Goal: Information Seeking & Learning: Learn about a topic

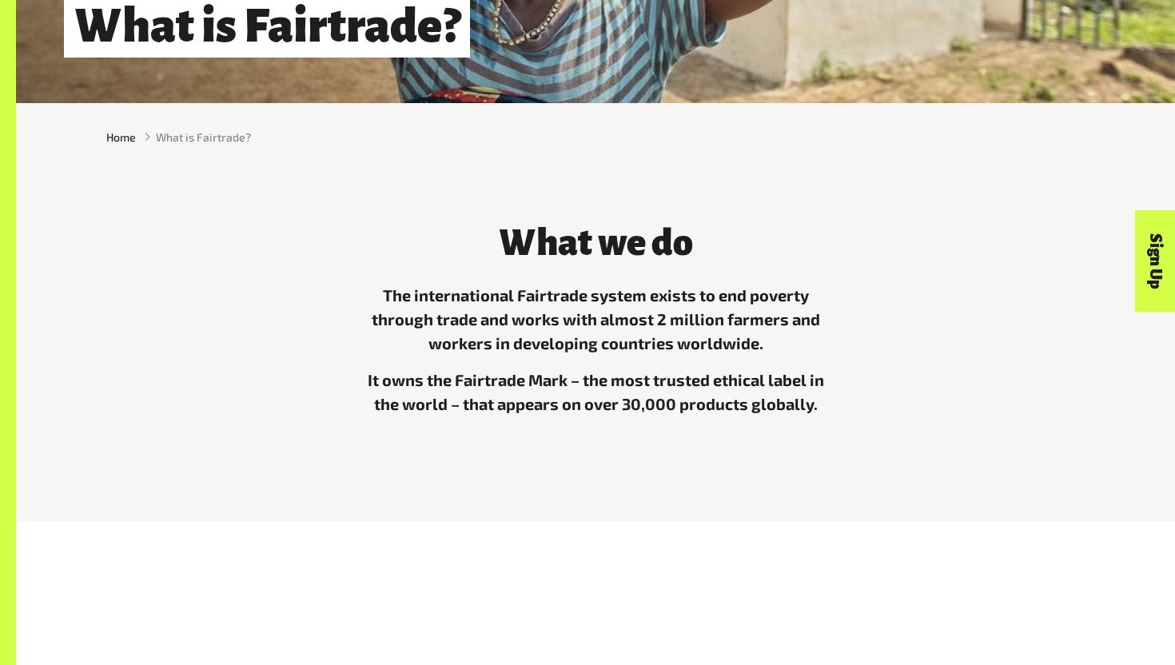
scroll to position [368, 0]
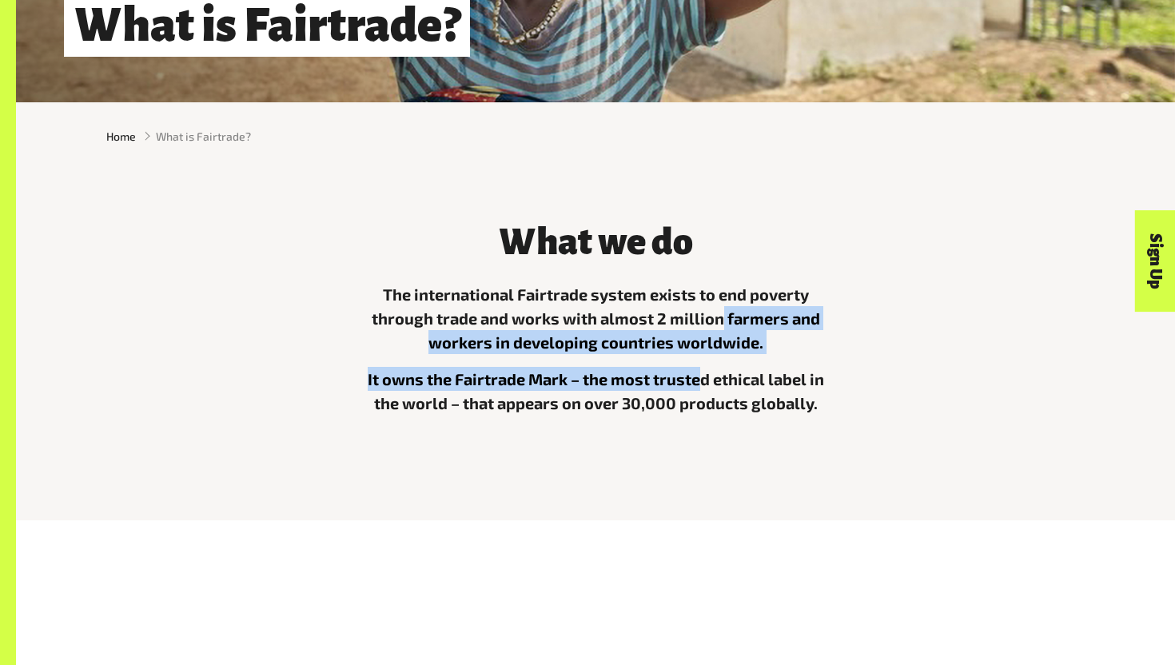
drag, startPoint x: 723, startPoint y: 313, endPoint x: 702, endPoint y: 381, distance: 70.3
click at [702, 381] on div "The international Fairtrade system exists to end poverty through trade and work…" at bounding box center [596, 367] width 480 height 170
click at [702, 381] on p "It owns the Fairtrade Mark – the most trusted ethical label in the world – that…" at bounding box center [596, 391] width 480 height 48
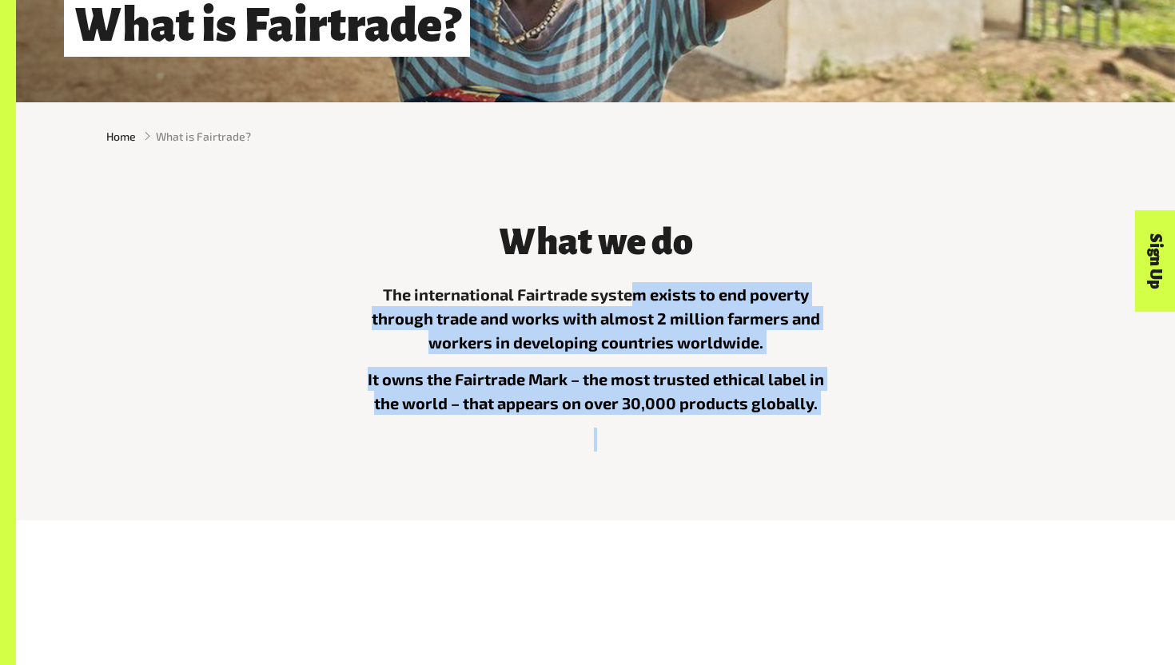
drag, startPoint x: 844, startPoint y: 437, endPoint x: 633, endPoint y: 290, distance: 257.3
click at [633, 290] on div "What we do The international Fairtrade system exists to end poverty through tra…" at bounding box center [595, 333] width 499 height 262
click at [633, 290] on p "The international Fairtrade system exists to end poverty through trade and work…" at bounding box center [596, 318] width 480 height 72
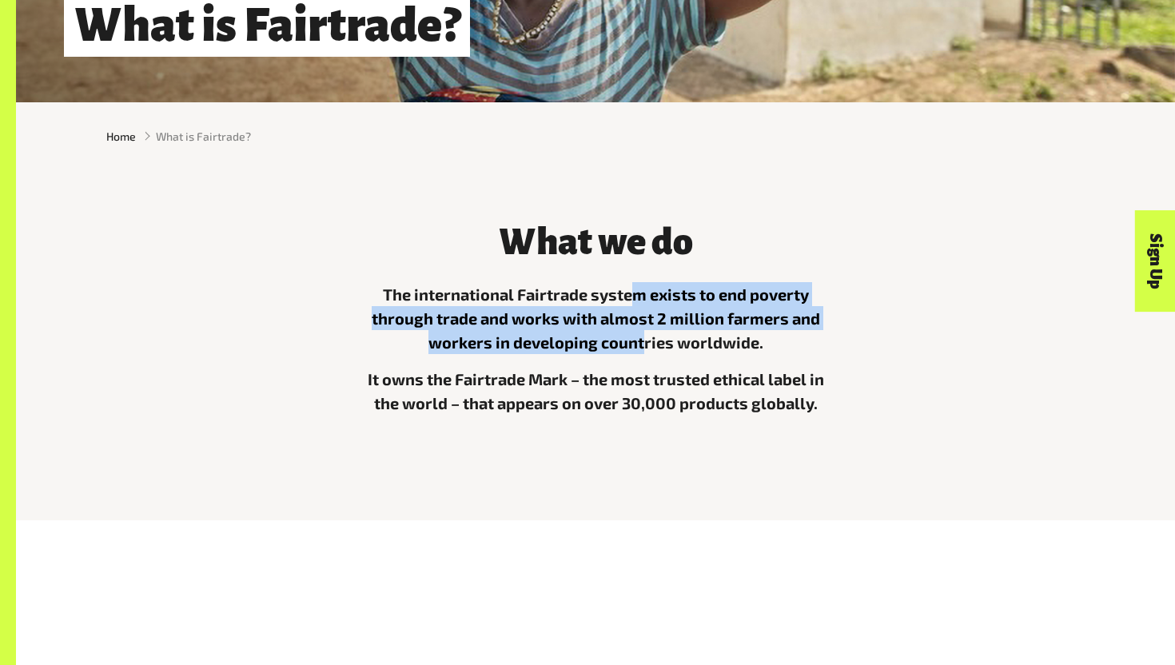
drag, startPoint x: 633, startPoint y: 290, endPoint x: 648, endPoint y: 345, distance: 56.2
click at [648, 345] on p "The international Fairtrade system exists to end poverty through trade and work…" at bounding box center [596, 318] width 480 height 72
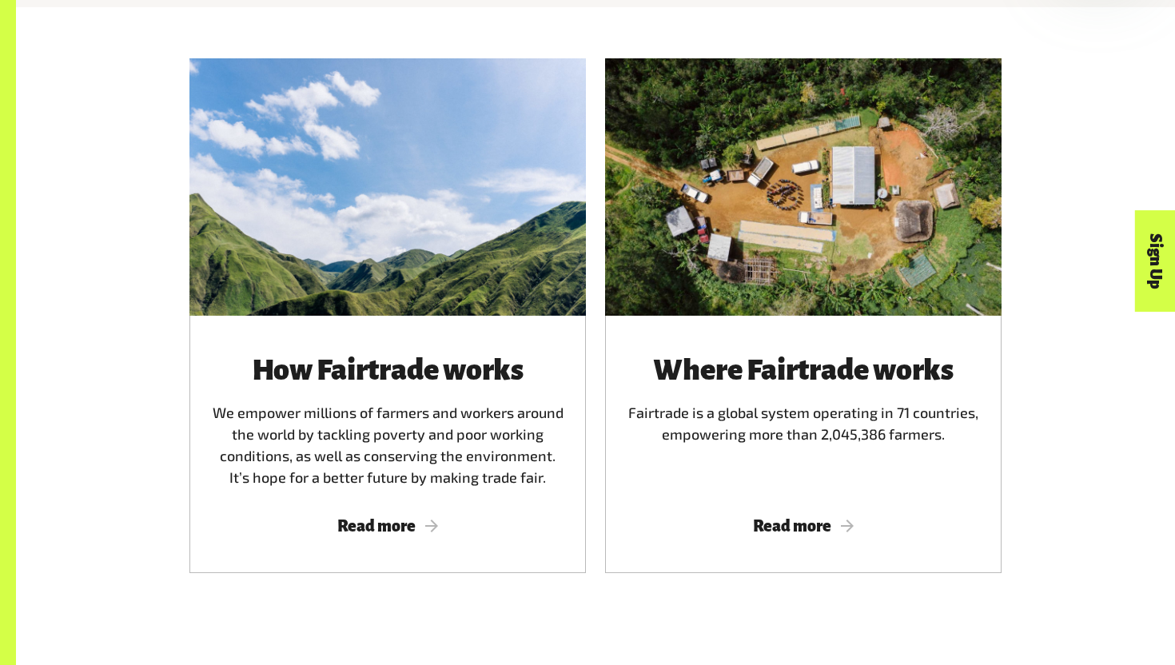
scroll to position [888, 0]
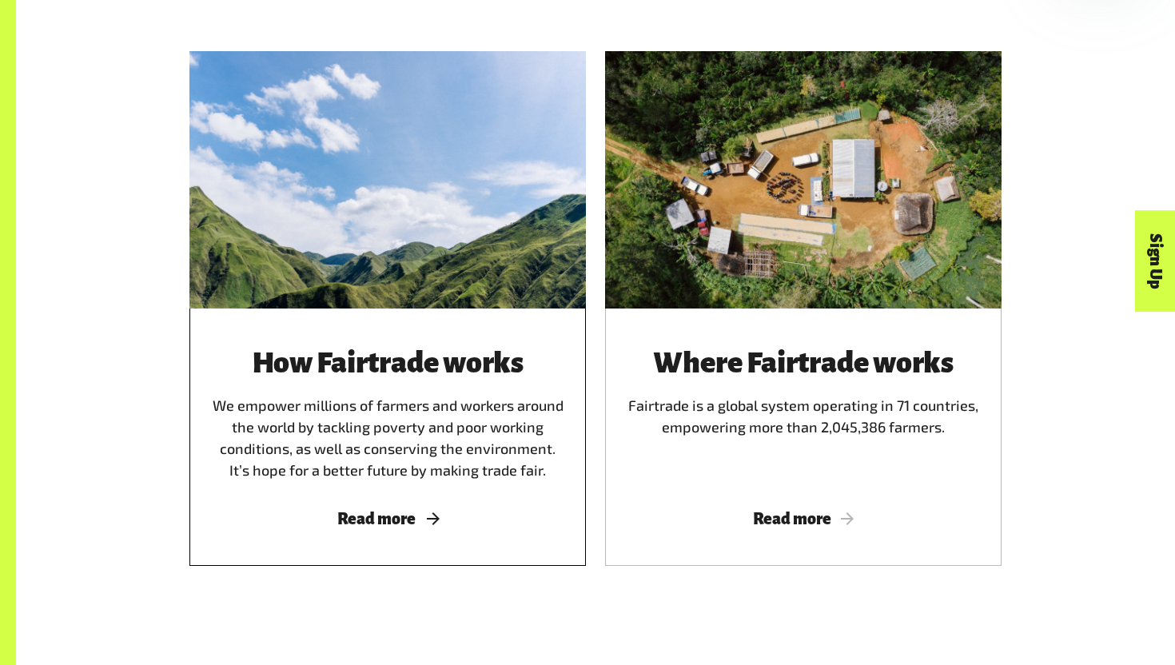
click at [409, 522] on span "Read more" at bounding box center [388, 519] width 358 height 18
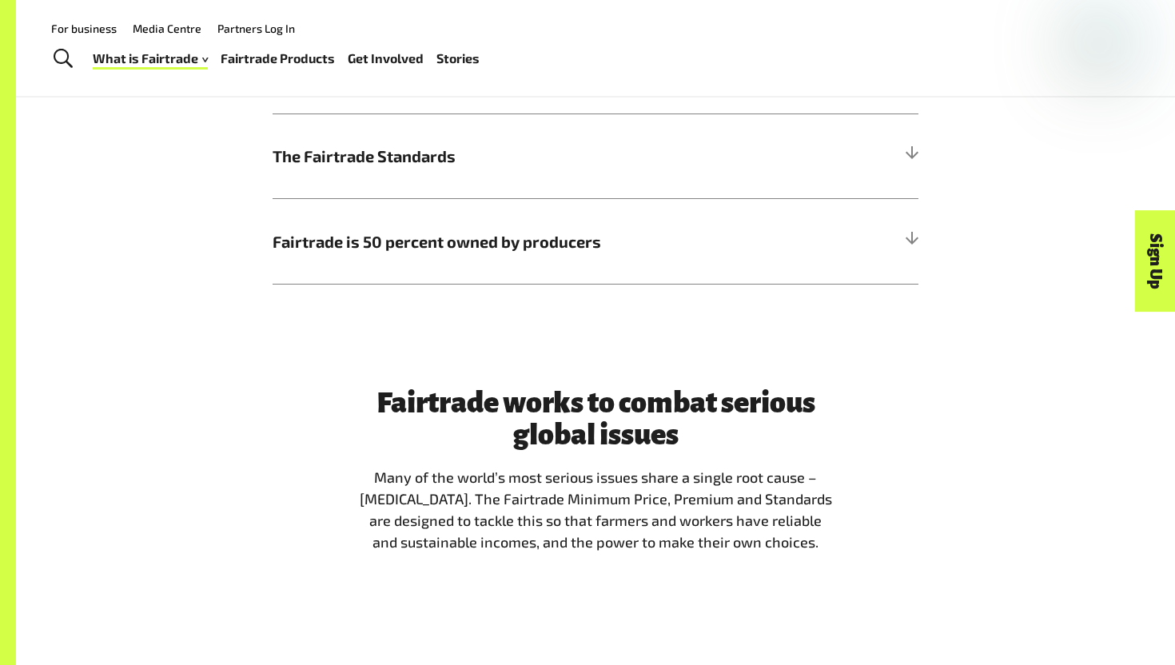
scroll to position [857, 0]
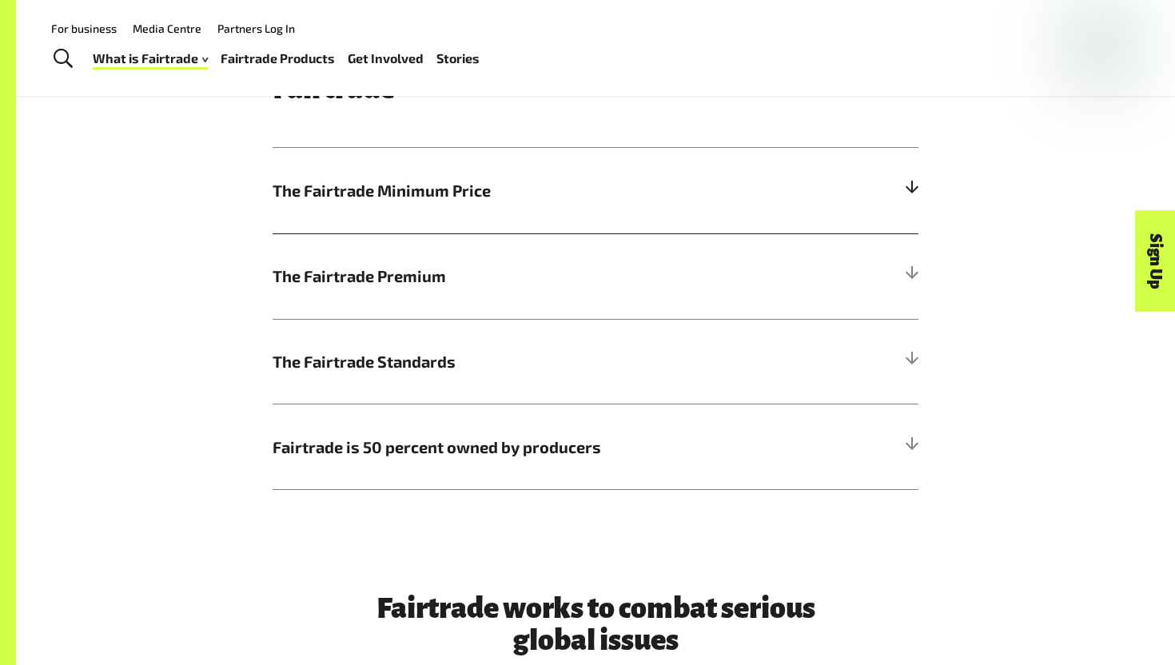
click at [581, 212] on h5 "The Fairtrade Minimum Price" at bounding box center [596, 191] width 646 height 86
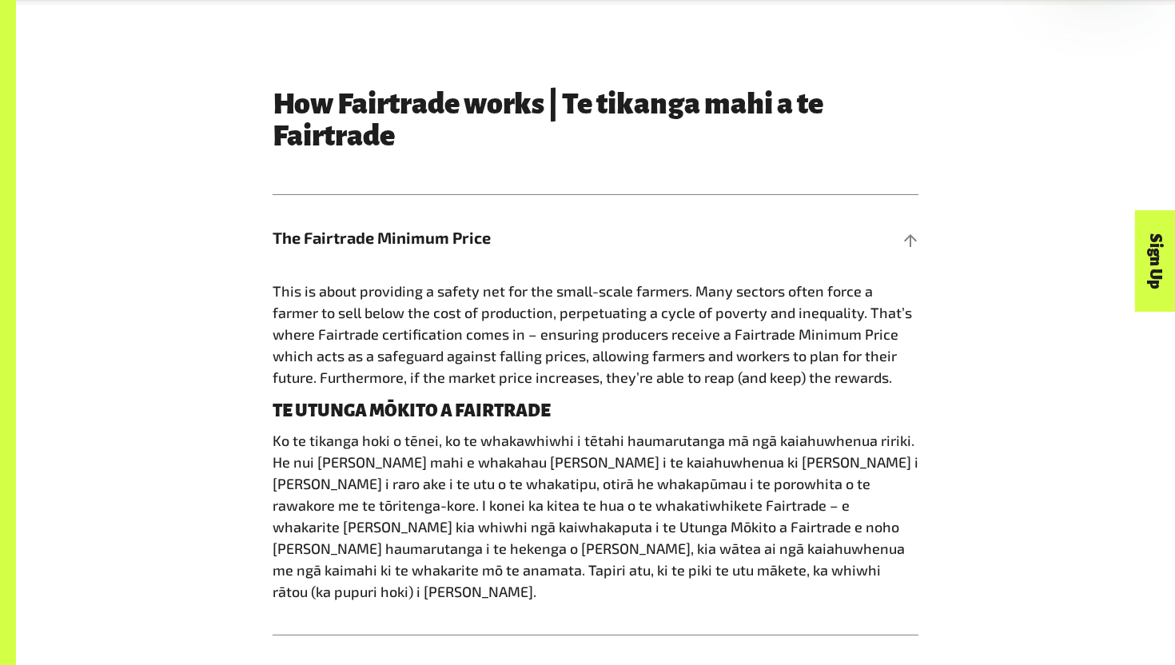
scroll to position [923, 0]
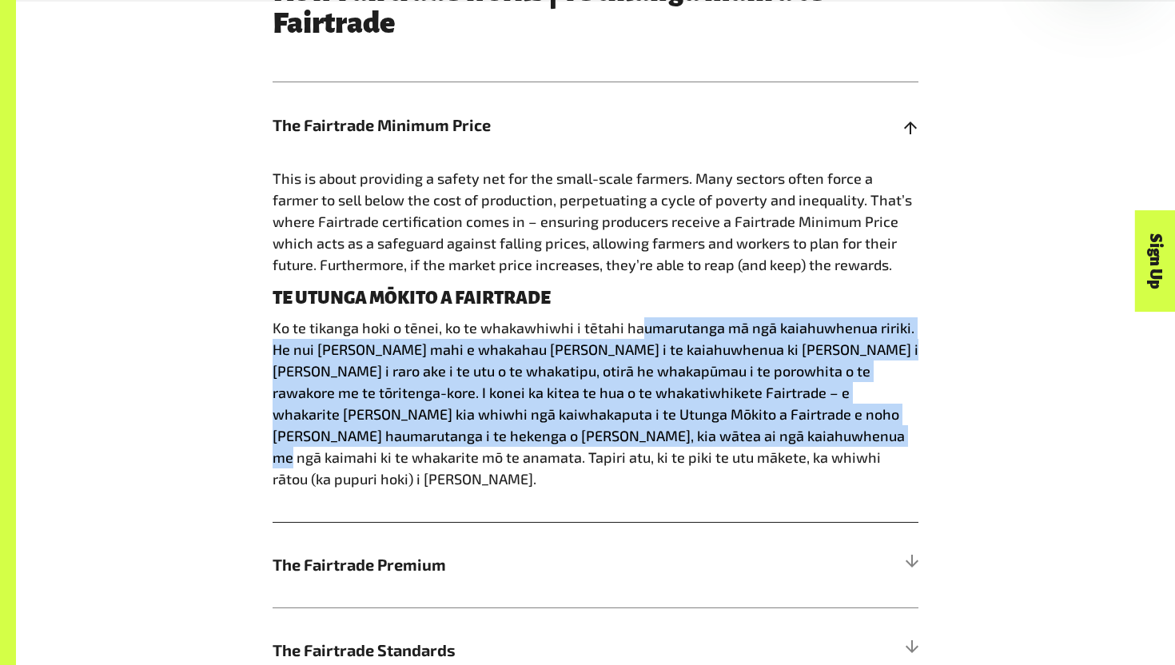
drag, startPoint x: 637, startPoint y: 328, endPoint x: 697, endPoint y: 432, distance: 120.0
click at [697, 432] on p "Ko te tikanga hoki o tēnei, ko te whakawhiwhi i tētahi haumarutanga mā ngā kaia…" at bounding box center [596, 403] width 646 height 173
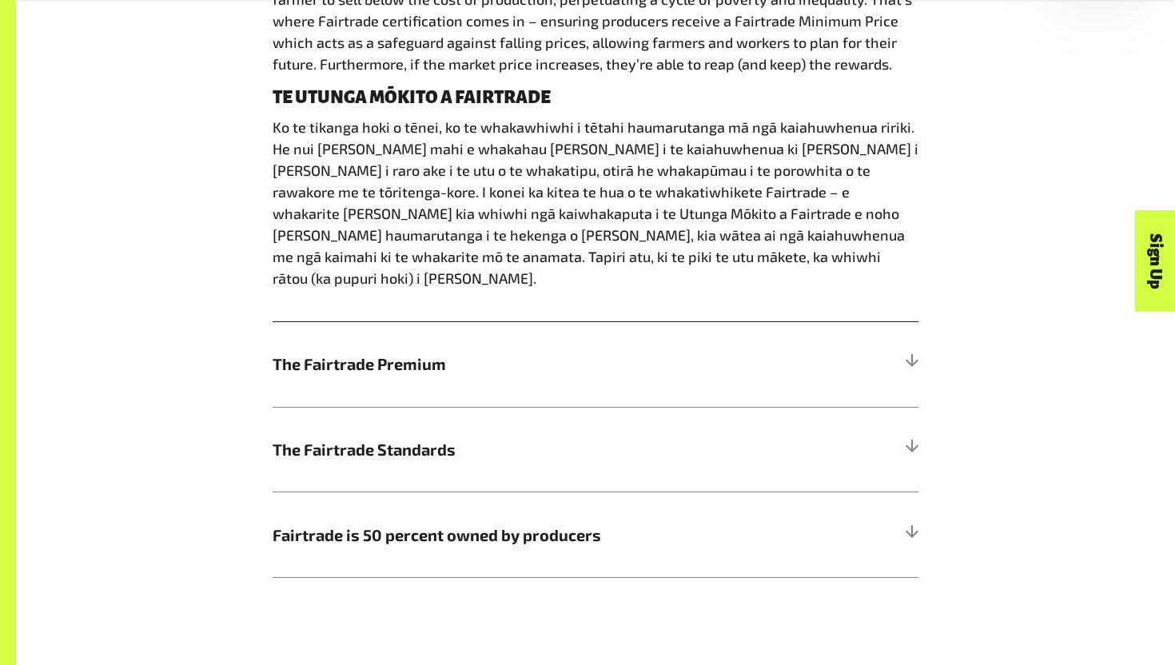
scroll to position [1160, 0]
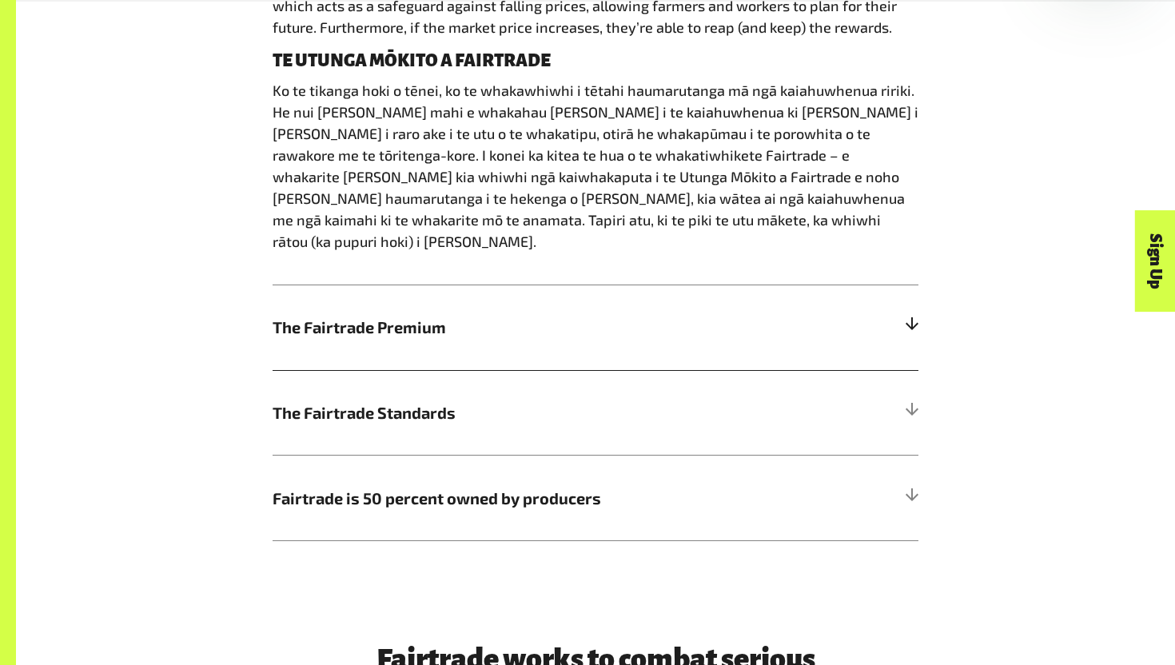
click at [581, 285] on h5 "The Fairtrade Premium" at bounding box center [596, 328] width 646 height 86
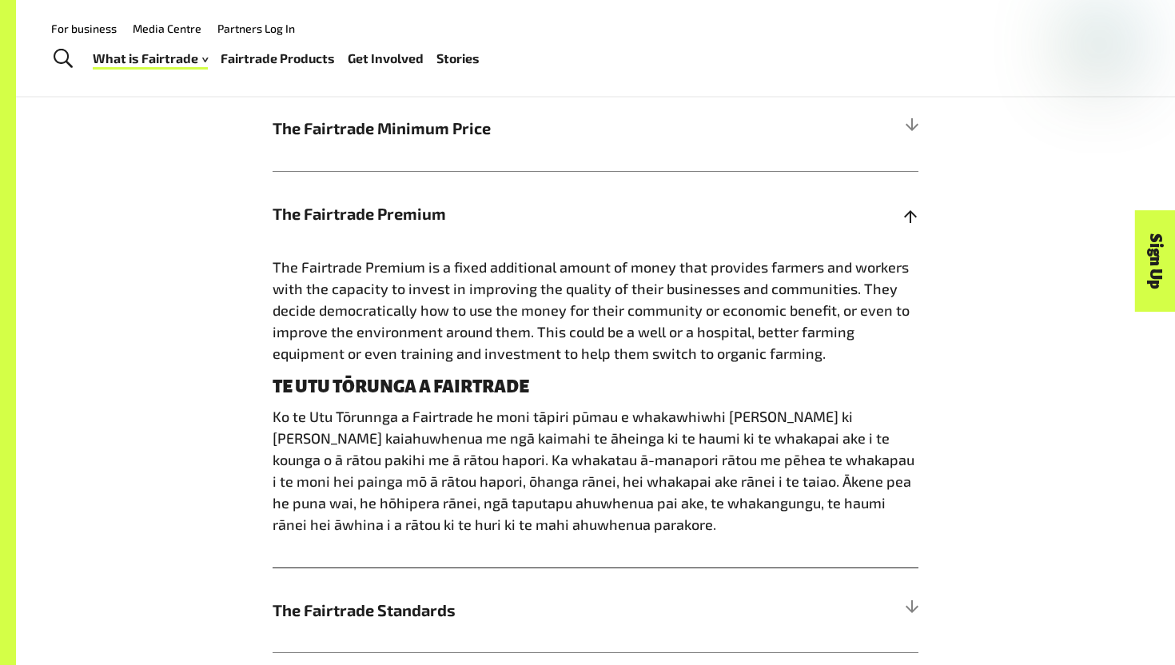
scroll to position [914, 0]
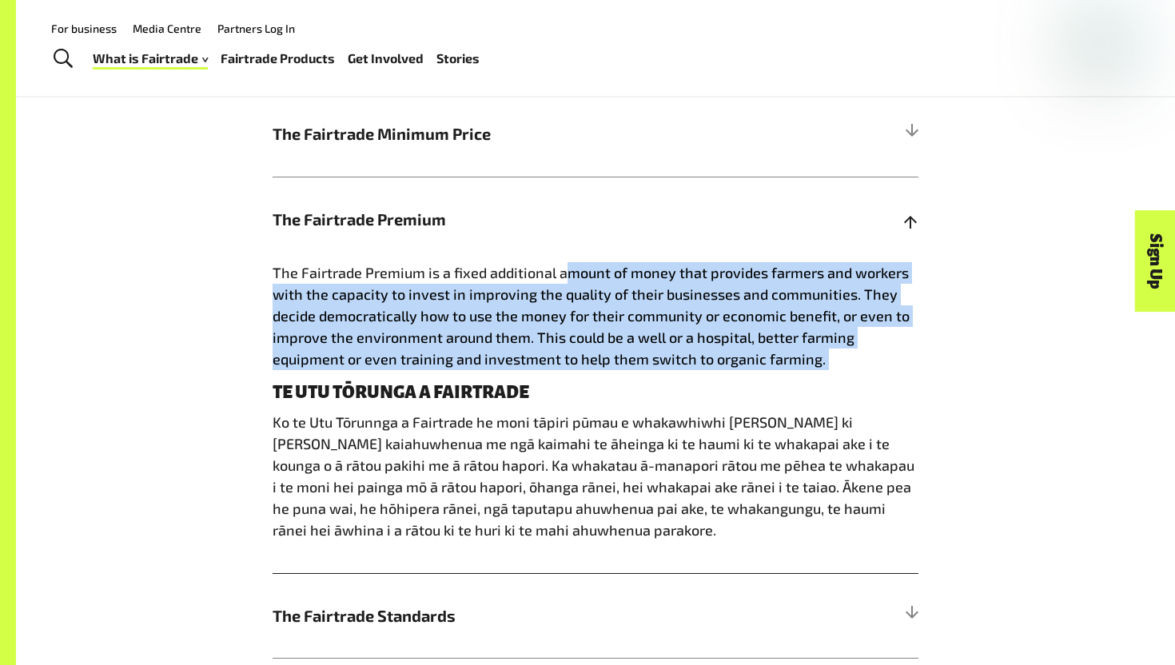
drag, startPoint x: 566, startPoint y: 267, endPoint x: 698, endPoint y: 374, distance: 170.0
click at [698, 374] on div "The Fairtrade Premium is a fixed additional amount of money that provides farme…" at bounding box center [596, 417] width 646 height 311
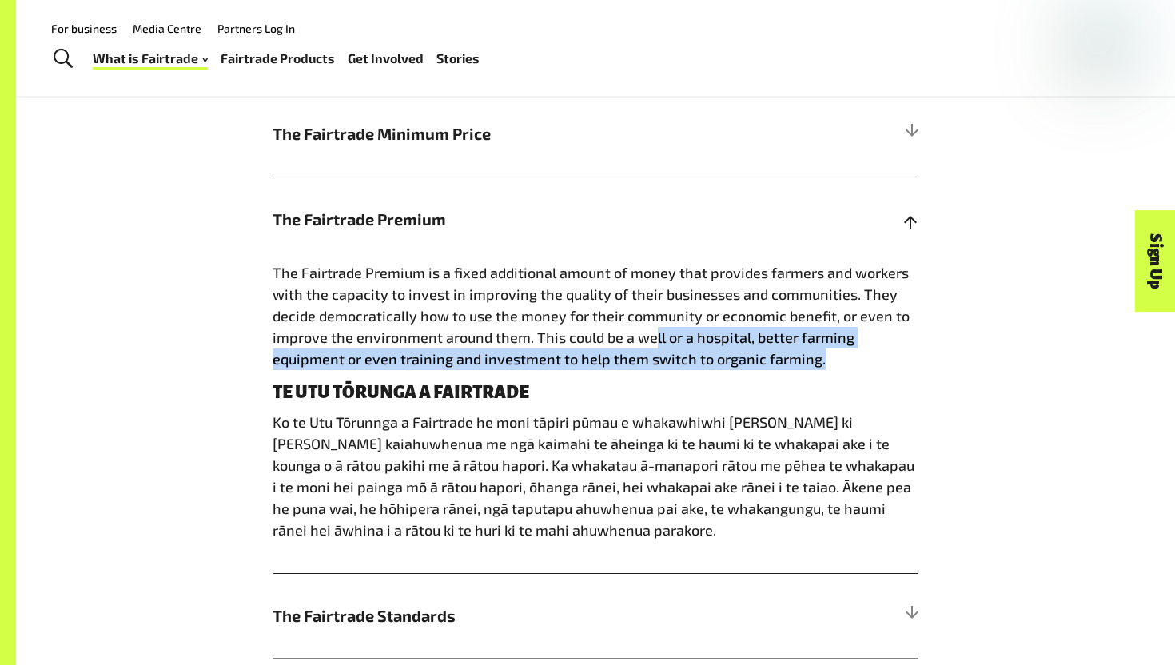
drag, startPoint x: 821, startPoint y: 361, endPoint x: 652, endPoint y: 337, distance: 170.4
click at [652, 337] on p "The Fairtrade Premium is a fixed additional amount of money that provides farme…" at bounding box center [596, 316] width 646 height 108
click at [652, 337] on span "The Fairtrade Premium is a fixed additional amount of money that provides farme…" at bounding box center [591, 316] width 637 height 104
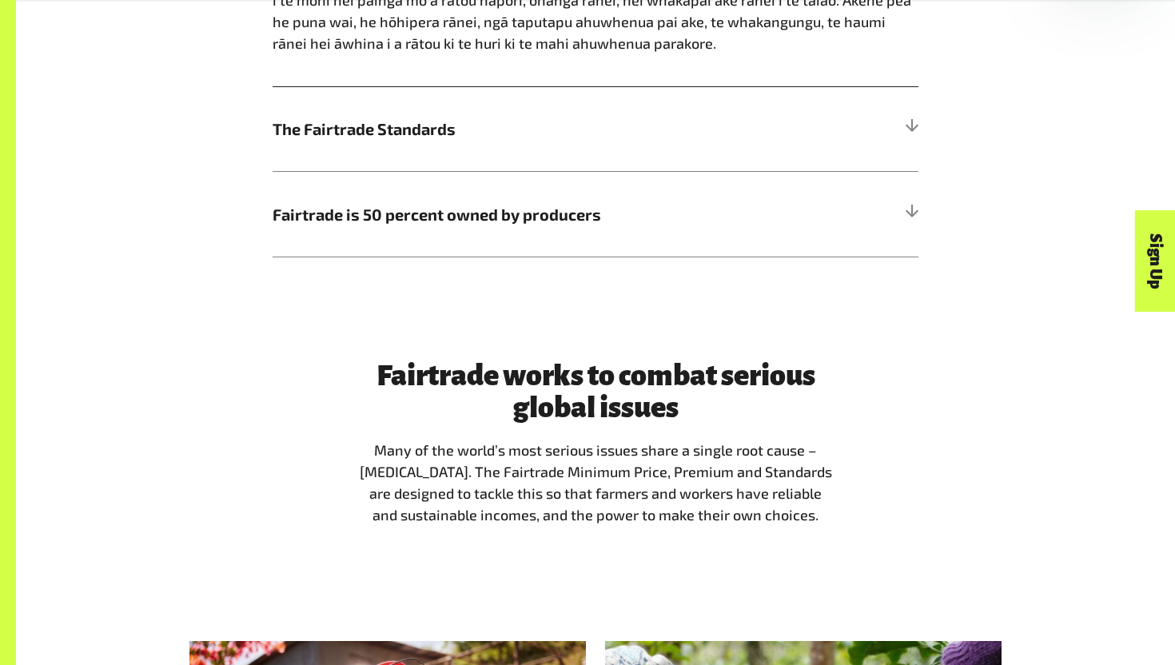
scroll to position [1430, 0]
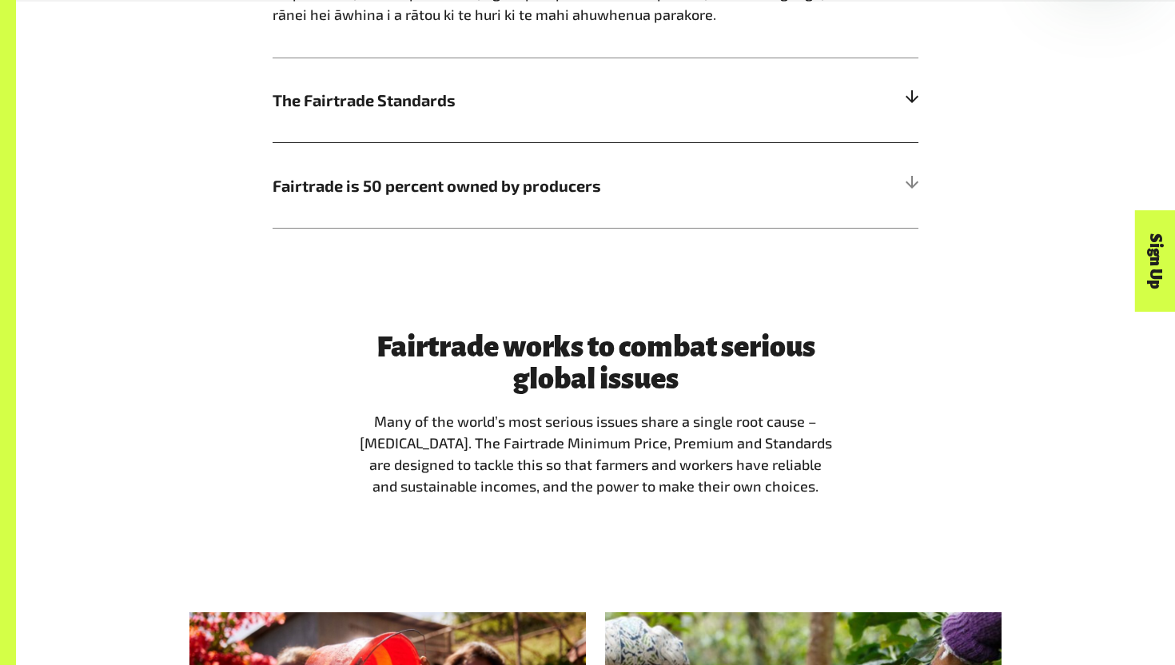
click at [582, 98] on span "The Fairtrade Standards" at bounding box center [515, 100] width 485 height 24
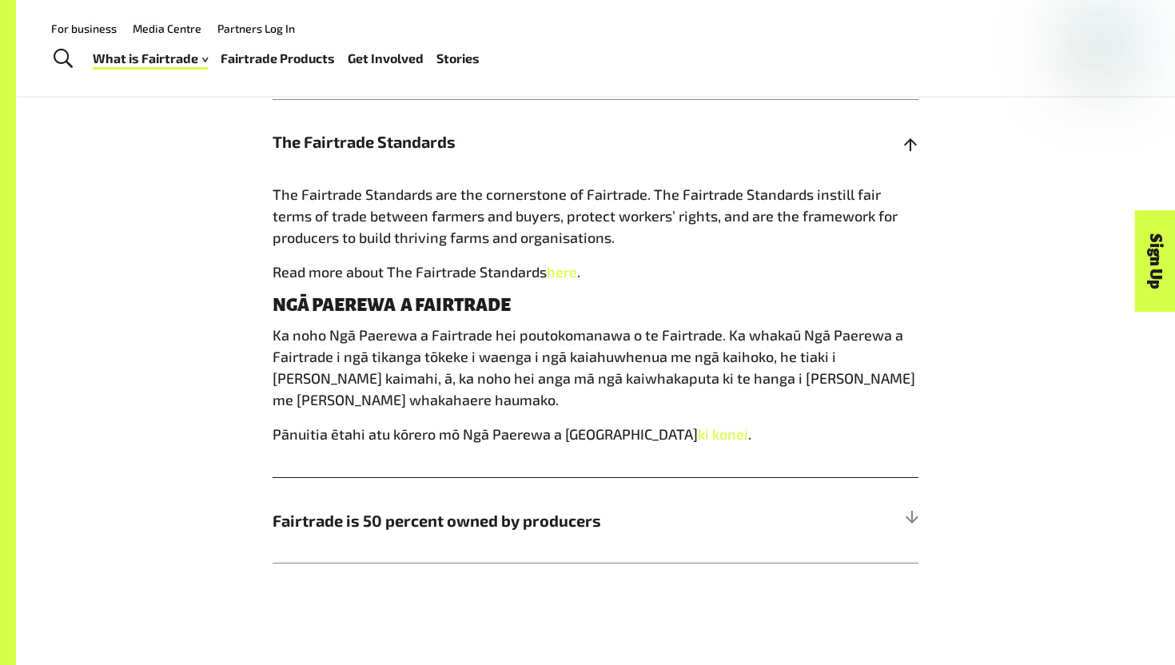
scroll to position [1078, 0]
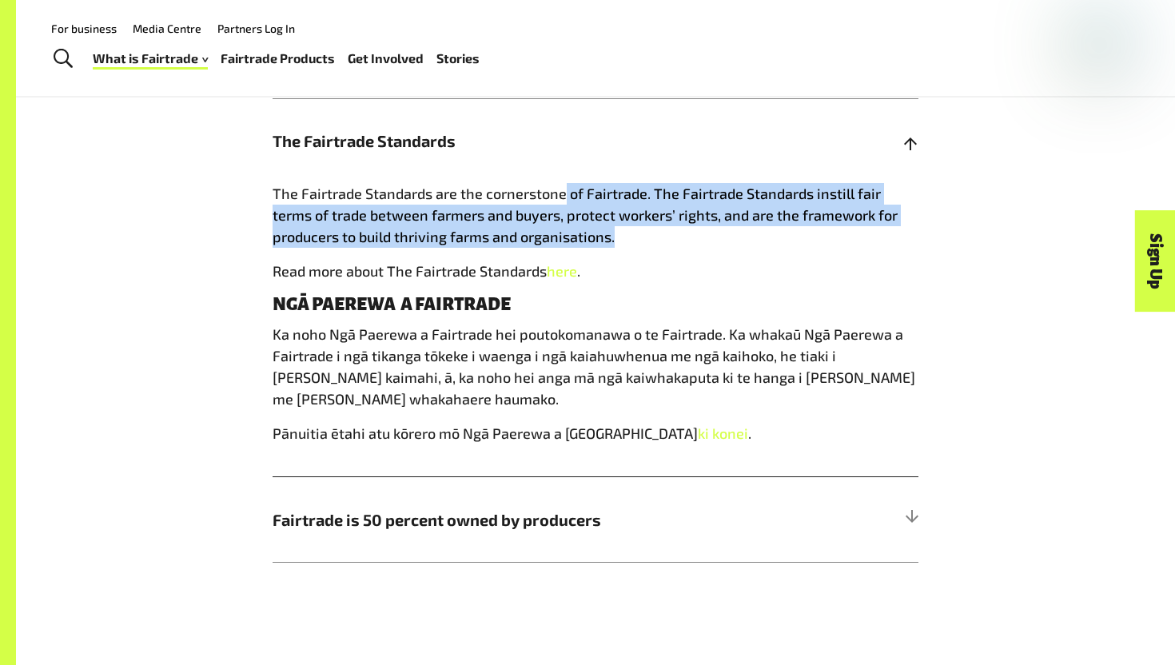
drag, startPoint x: 669, startPoint y: 256, endPoint x: 563, endPoint y: 202, distance: 119.4
click at [563, 202] on div "The Fairtrade Standards are the cornerstone of Fairtrade. The Fairtrade Standar…" at bounding box center [596, 329] width 646 height 293
click at [563, 202] on span "The Fairtrade Standards are the cornerstone of Fairtrade. The Fairtrade Standar…" at bounding box center [585, 215] width 625 height 61
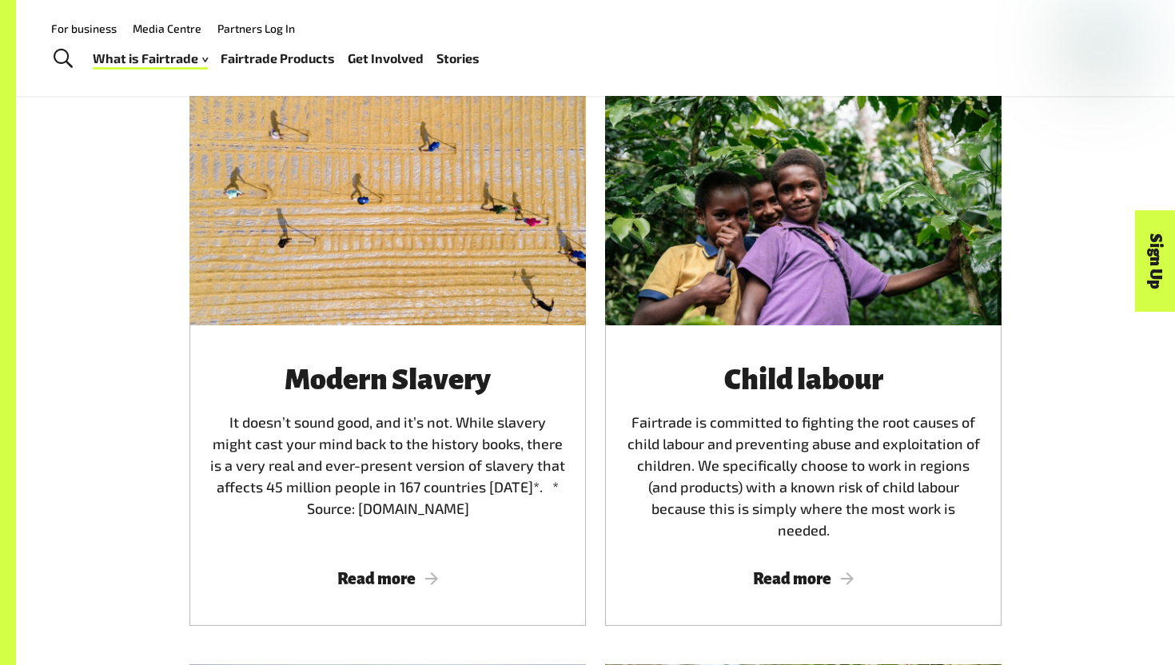
scroll to position [2539, 0]
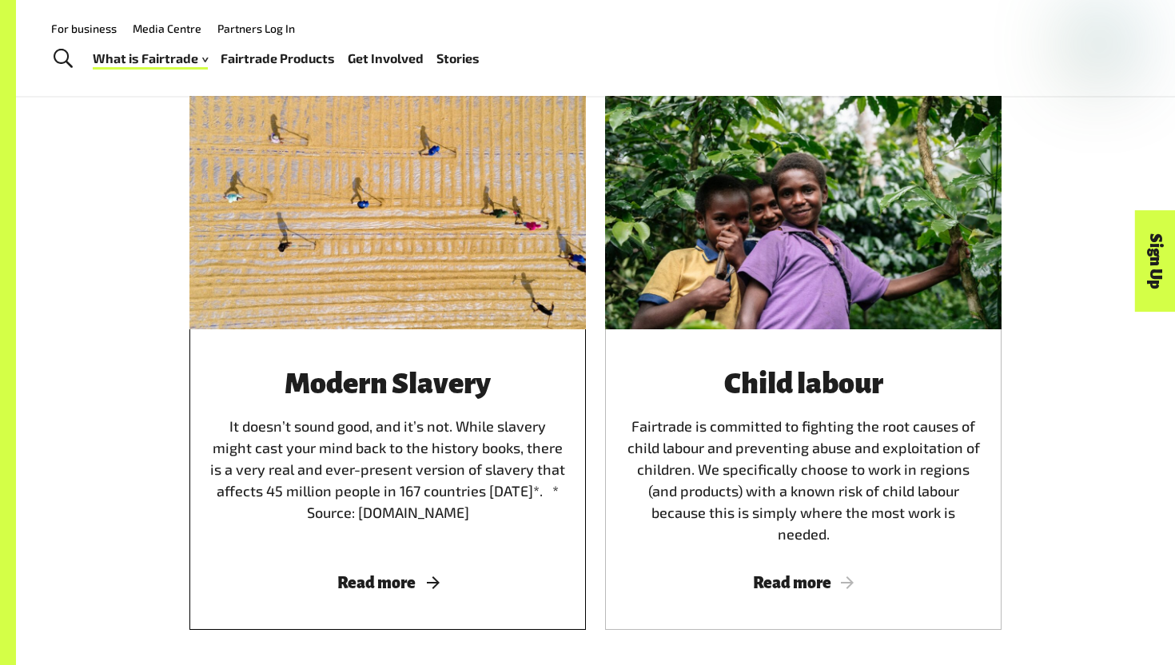
click at [406, 574] on span "Read more" at bounding box center [388, 583] width 358 height 18
